Goal: Task Accomplishment & Management: Manage account settings

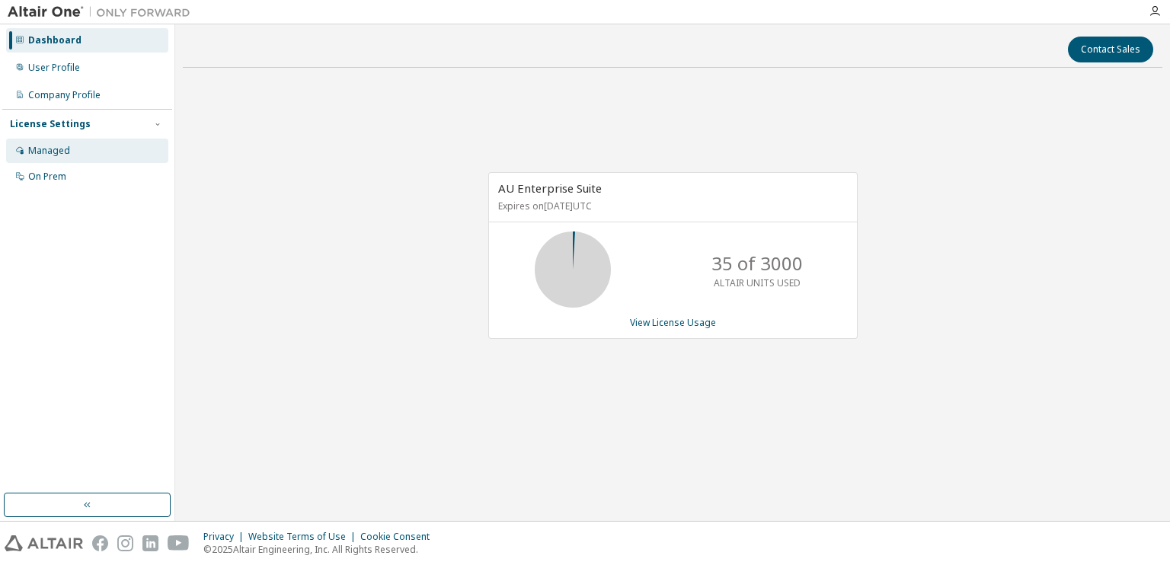
click at [62, 152] on div "Managed" at bounding box center [49, 151] width 42 height 12
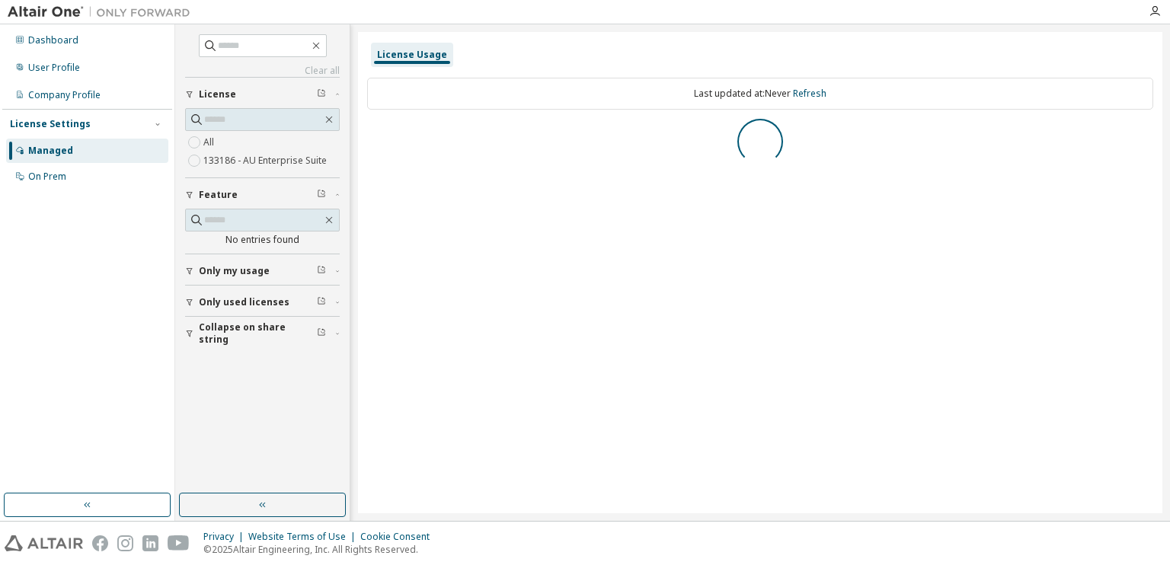
click at [64, 128] on div "License Settings" at bounding box center [50, 124] width 81 height 12
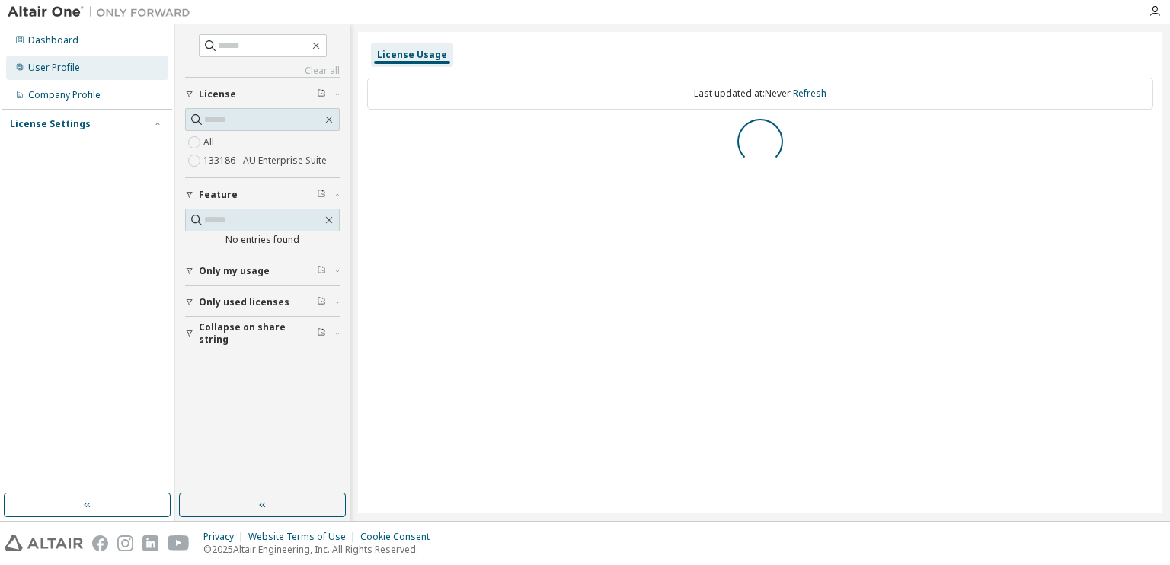
click at [73, 78] on div "User Profile" at bounding box center [87, 68] width 162 height 24
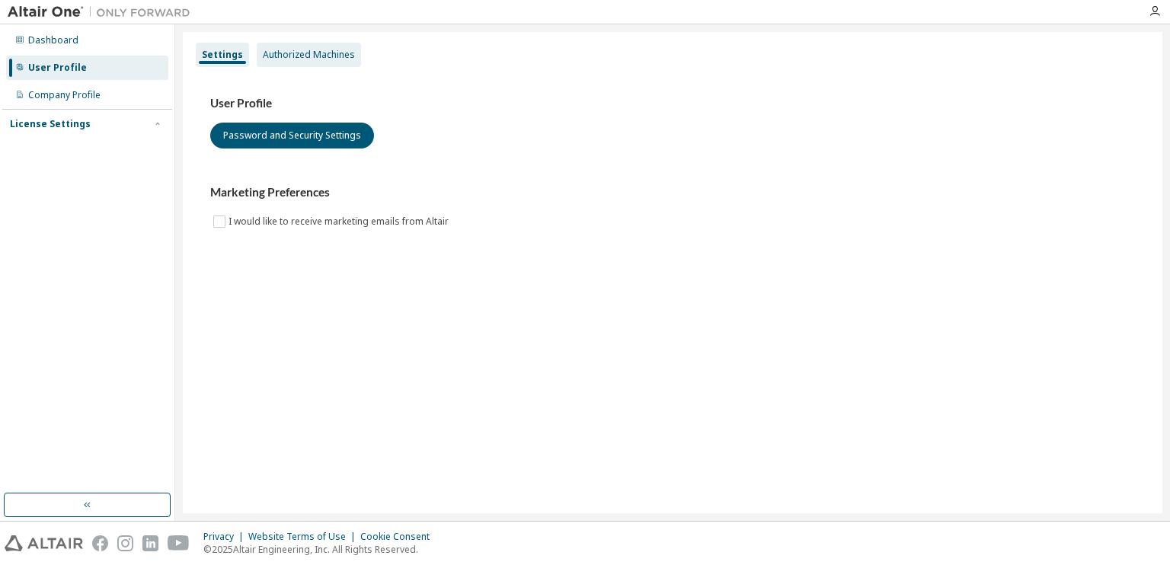
click at [289, 45] on div "Authorized Machines" at bounding box center [309, 55] width 104 height 24
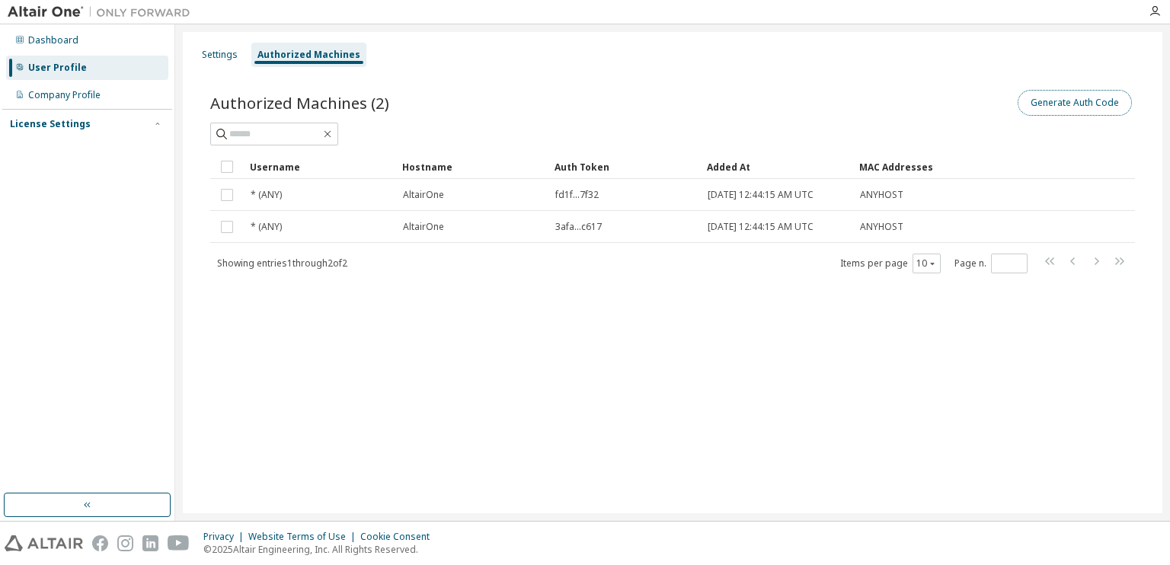
click at [1085, 106] on button "Generate Auth Code" at bounding box center [1074, 103] width 114 height 26
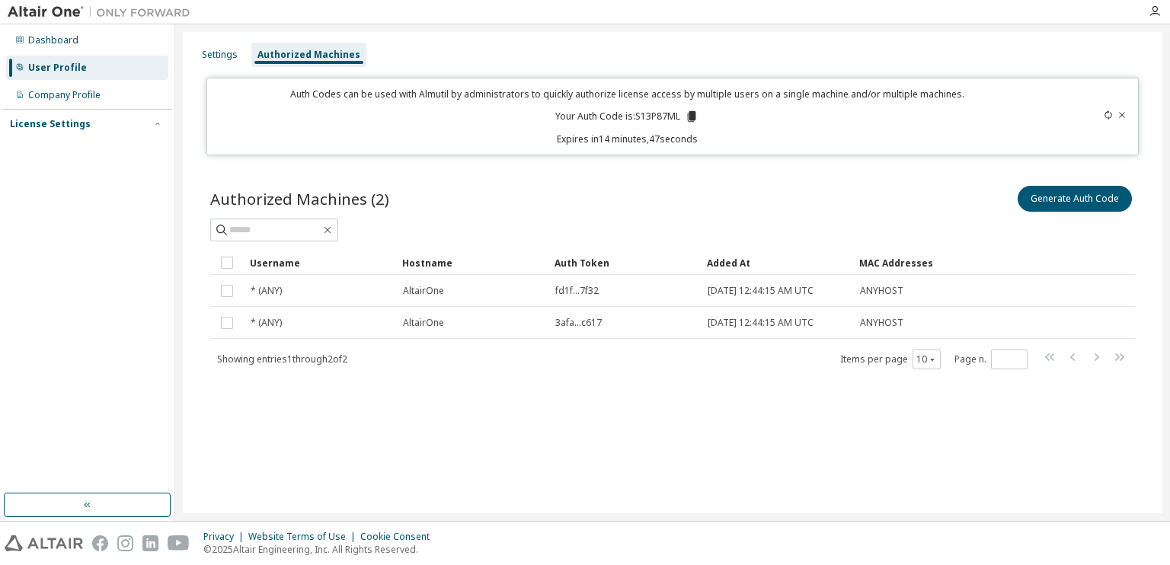
click at [689, 112] on icon at bounding box center [692, 116] width 8 height 11
